Goal: Task Accomplishment & Management: Use online tool/utility

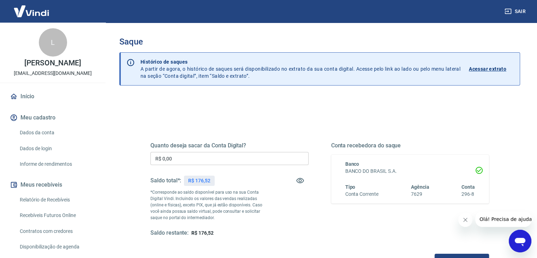
click at [182, 159] on input "R$ 0,00" at bounding box center [230, 158] width 158 height 13
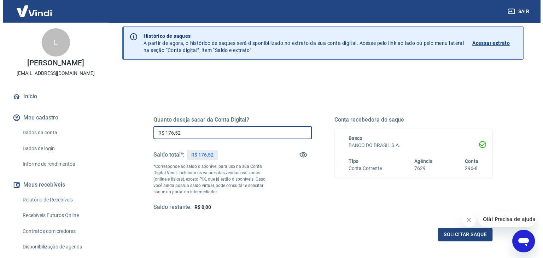
scroll to position [71, 0]
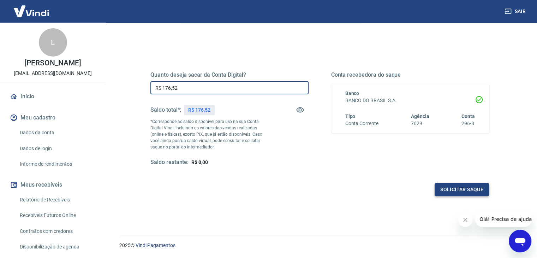
type input "R$ 176,52"
click at [448, 188] on button "Solicitar saque" at bounding box center [462, 189] width 54 height 13
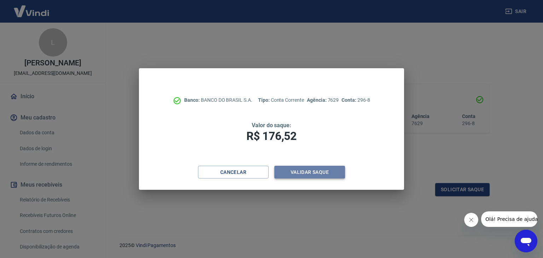
click at [314, 173] on button "Validar saque" at bounding box center [309, 172] width 71 height 13
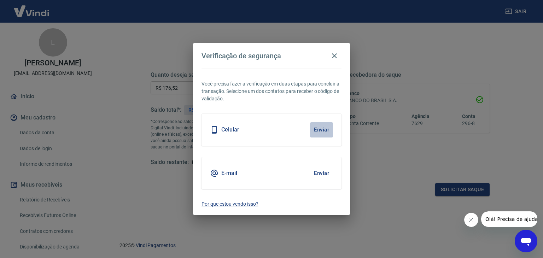
click at [326, 126] on button "Enviar" at bounding box center [321, 129] width 23 height 15
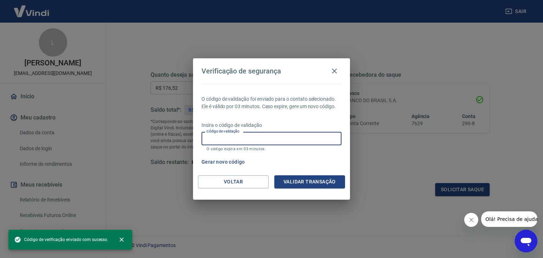
click at [268, 135] on input "Código de validação" at bounding box center [271, 138] width 140 height 13
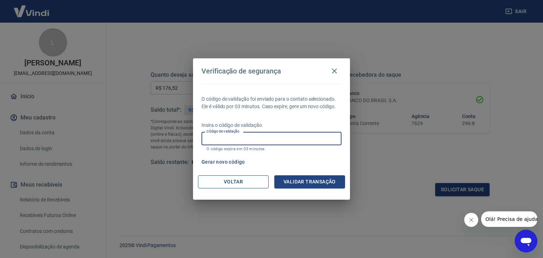
click at [232, 178] on button "Voltar" at bounding box center [233, 181] width 71 height 13
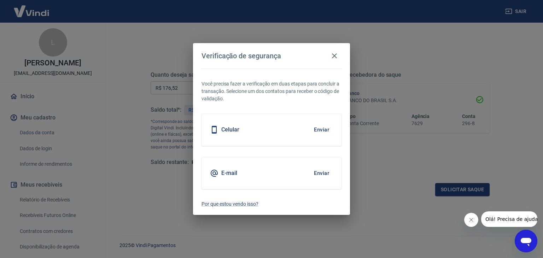
click at [320, 172] on button "Enviar" at bounding box center [321, 173] width 23 height 15
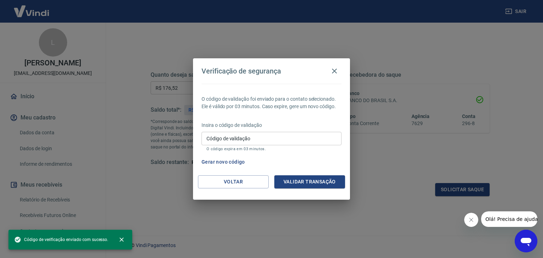
click at [247, 138] on input "Código de validação" at bounding box center [271, 138] width 140 height 13
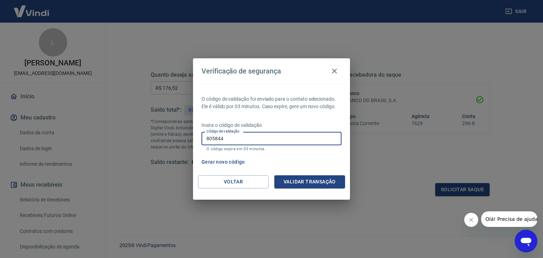
type input "805844"
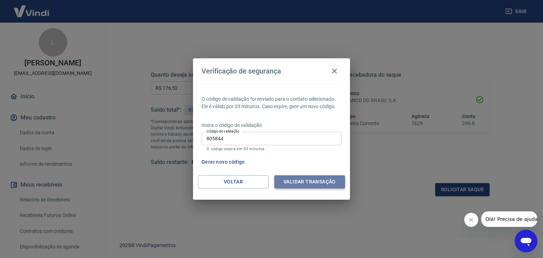
click at [304, 182] on button "Validar transação" at bounding box center [309, 181] width 71 height 13
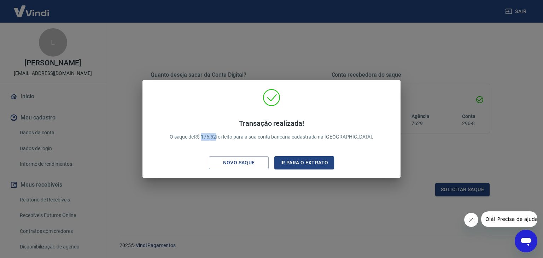
drag, startPoint x: 221, startPoint y: 135, endPoint x: 235, endPoint y: 137, distance: 14.3
click at [235, 137] on p "Transação realizada! O saque de R$ 176,52 foi feito para a sua conta bancária c…" at bounding box center [272, 130] width 204 height 22
copy p "176,52"
